Goal: Task Accomplishment & Management: Manage account settings

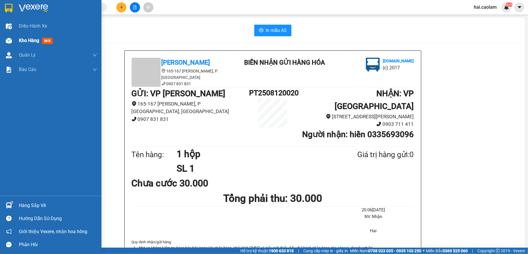
click at [17, 42] on div "Kho hàng mới" at bounding box center [50, 40] width 101 height 14
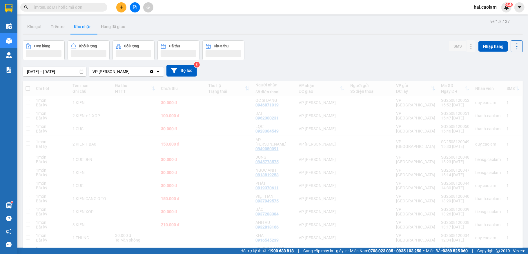
click at [34, 26] on button "Kho gửi" at bounding box center [34, 27] width 23 height 14
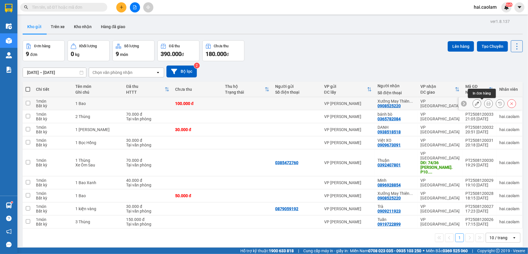
click at [485, 101] on button at bounding box center [489, 104] width 8 height 10
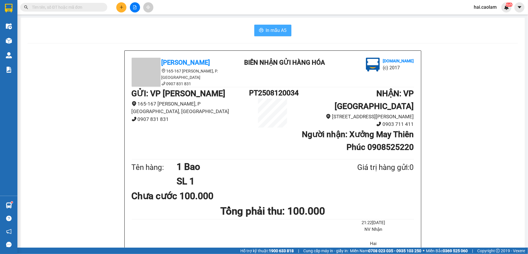
click at [284, 29] on button "In mẫu A5" at bounding box center [272, 31] width 37 height 12
click at [12, 39] on div at bounding box center [9, 41] width 10 height 10
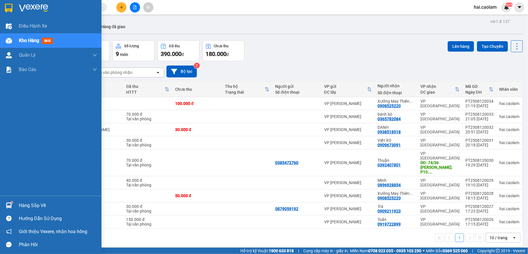
click at [23, 205] on div "Hàng sắp về" at bounding box center [58, 205] width 78 height 9
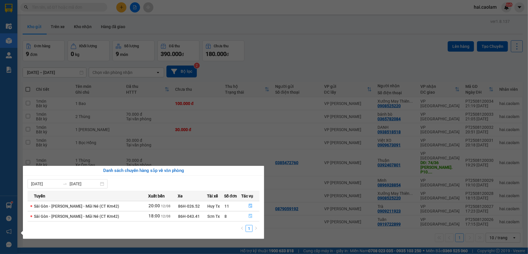
click at [248, 219] on span "file-done" at bounding box center [250, 216] width 4 height 5
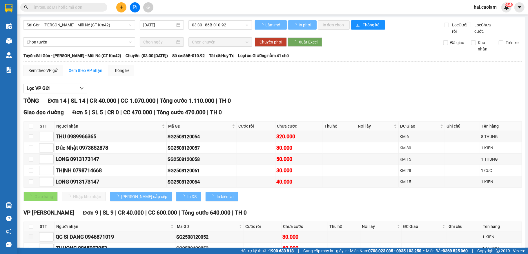
scroll to position [127, 0]
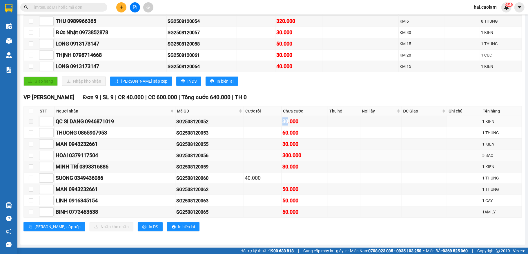
drag, startPoint x: 308, startPoint y: 129, endPoint x: 304, endPoint y: 158, distance: 28.6
click at [308, 132] on tbody "QC SI DANG 0946871019 SG2508120052 30.000 1 KIEN THUONG 0865907953 SG2508120053…" at bounding box center [273, 167] width 498 height 102
drag, startPoint x: 316, startPoint y: 159, endPoint x: 288, endPoint y: 152, distance: 29.0
click at [288, 152] on td "300.000" at bounding box center [305, 155] width 46 height 11
click at [308, 194] on td "50.000" at bounding box center [305, 189] width 46 height 11
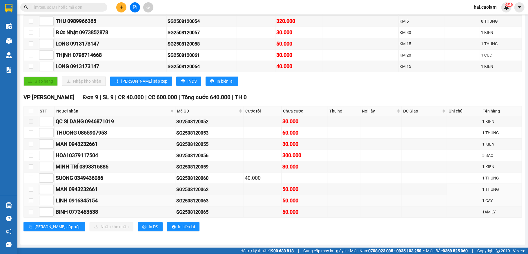
drag, startPoint x: 311, startPoint y: 189, endPoint x: 291, endPoint y: 201, distance: 22.9
click at [271, 194] on tr "MAN 0943232661 SG2508120062 50.000 1 THUNG" at bounding box center [273, 189] width 498 height 11
drag, startPoint x: 310, startPoint y: 216, endPoint x: 296, endPoint y: 234, distance: 23.1
click at [306, 219] on div "VP [PERSON_NAME] Đơn 9 | SL 9 | CR 40.000 | CC 600.000 | Tổng cước 640.000 | TH…" at bounding box center [272, 164] width 498 height 143
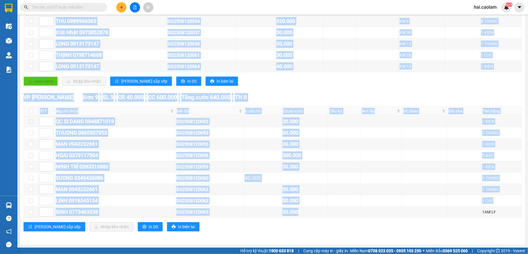
click at [309, 145] on tbody "QC SI DANG 0946871019 SG2508120052 30.000 1 KIEN THUONG 0865907953 SG2508120053…" at bounding box center [273, 167] width 498 height 102
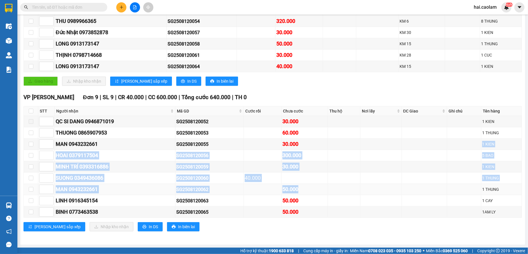
click at [314, 184] on td "50.000" at bounding box center [305, 189] width 46 height 11
